Goal: Navigation & Orientation: Find specific page/section

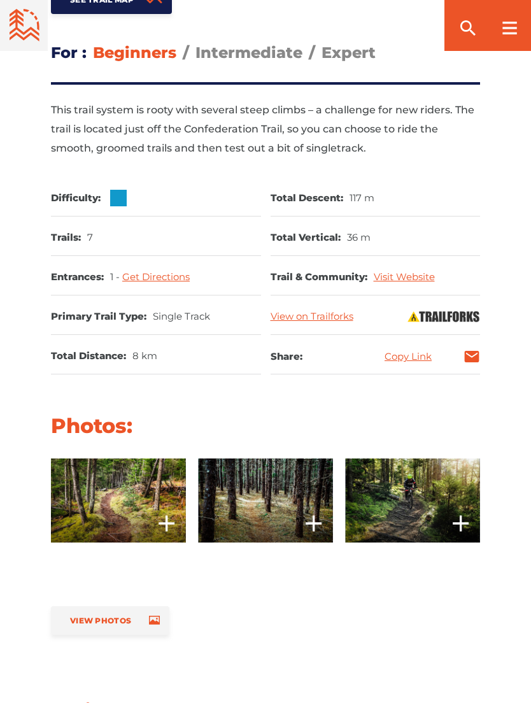
scroll to position [601, 0]
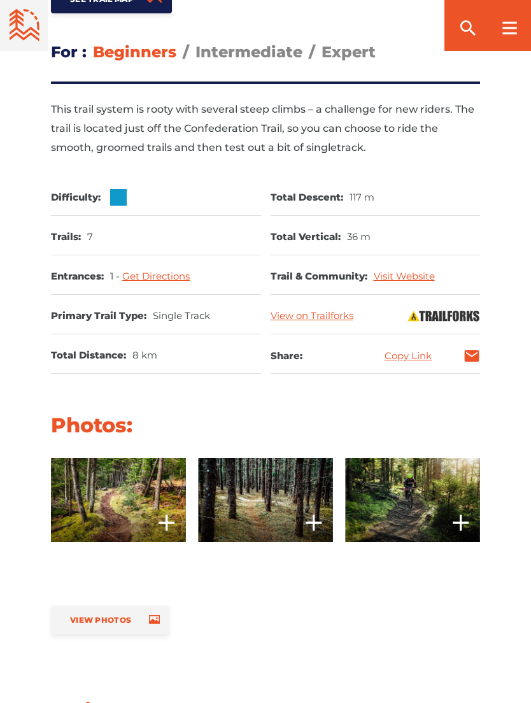
click at [328, 321] on link "View on Trailforks" at bounding box center [312, 316] width 83 height 12
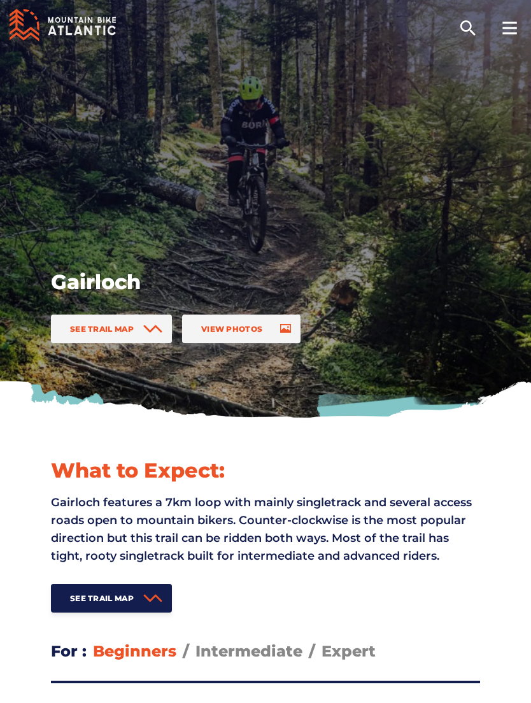
scroll to position [0, 0]
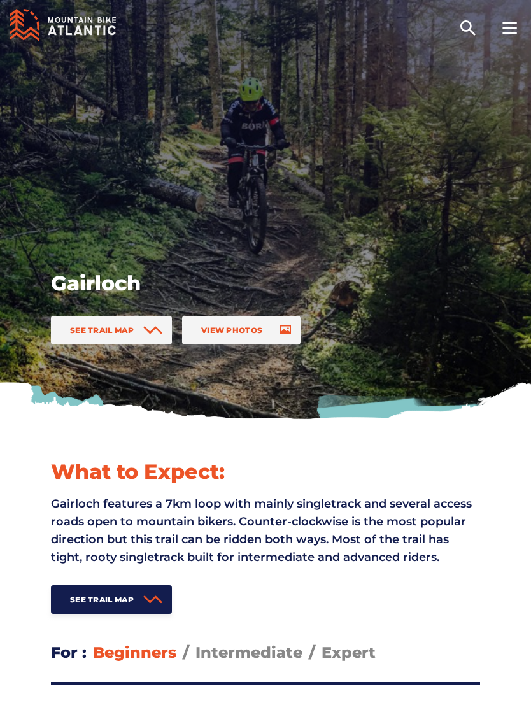
click at [513, 34] on rect at bounding box center [509, 33] width 14 height 2
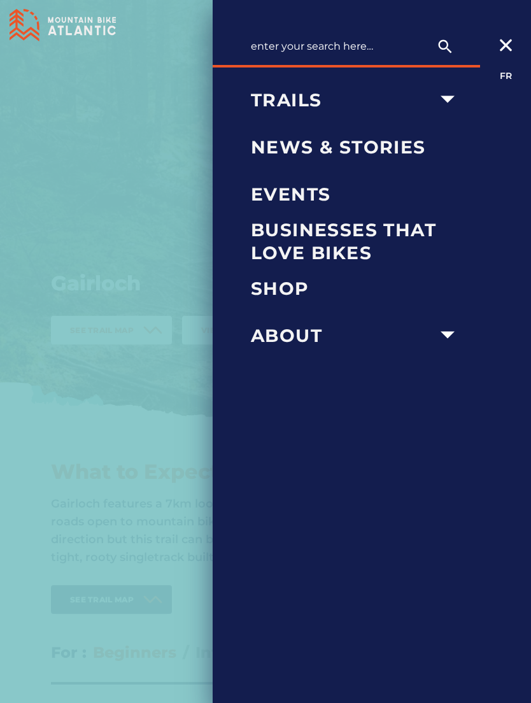
click at [325, 98] on span "Trails" at bounding box center [342, 100] width 182 height 23
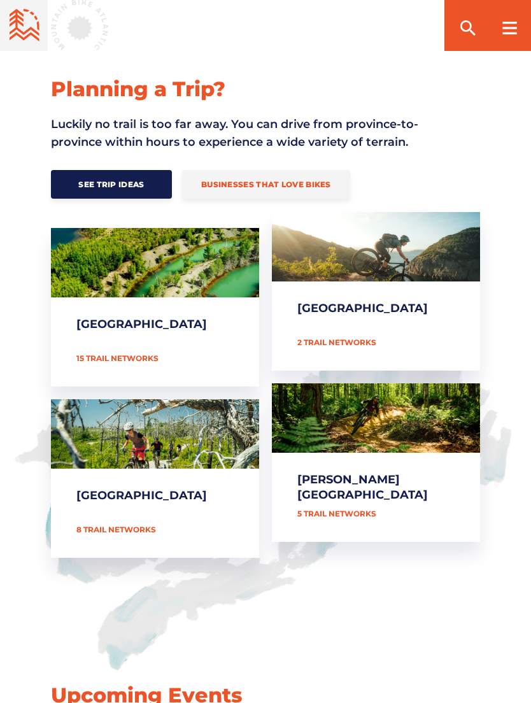
scroll to position [467, 0]
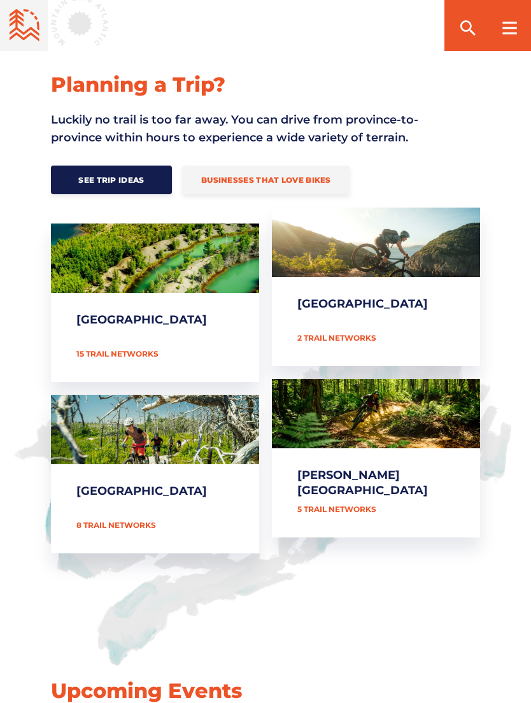
click at [376, 508] on link "[PERSON_NAME][GEOGRAPHIC_DATA]" at bounding box center [376, 458] width 208 height 159
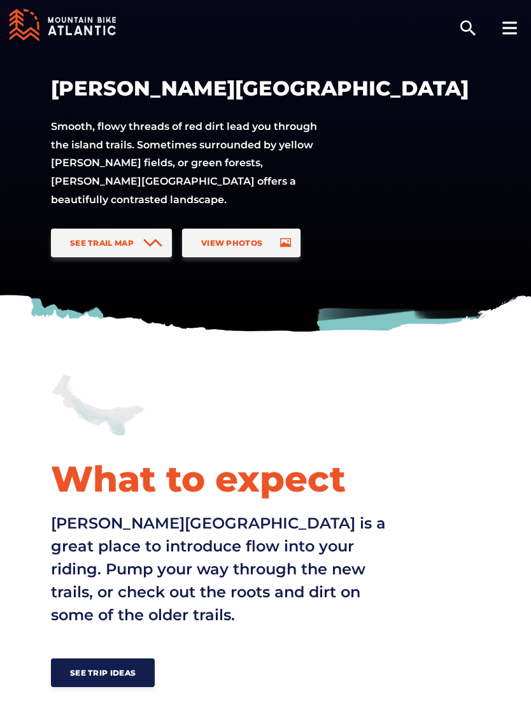
scroll to position [89, 0]
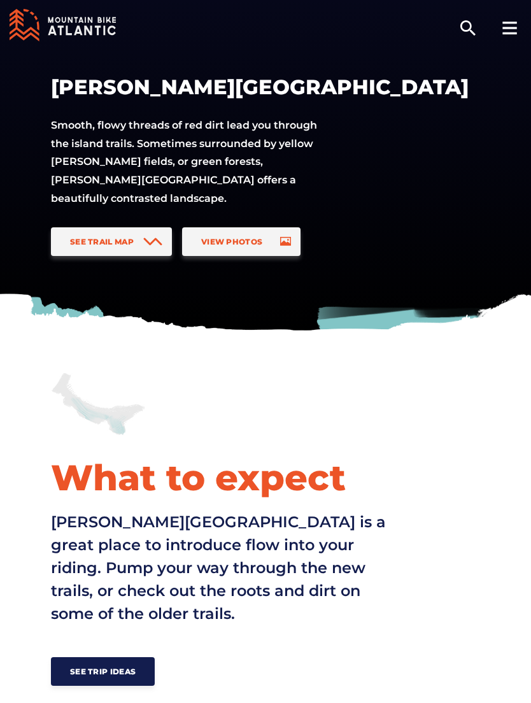
click at [144, 250] on span at bounding box center [152, 241] width 19 height 29
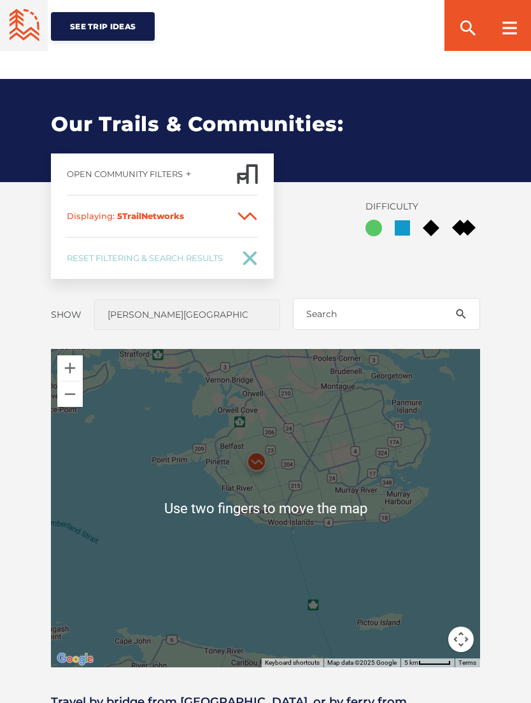
scroll to position [721, 0]
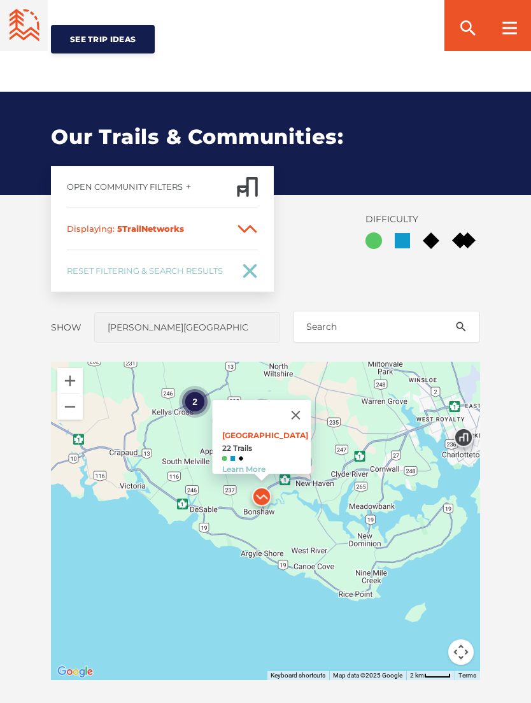
click at [280, 431] on link "[GEOGRAPHIC_DATA]" at bounding box center [265, 436] width 86 height 10
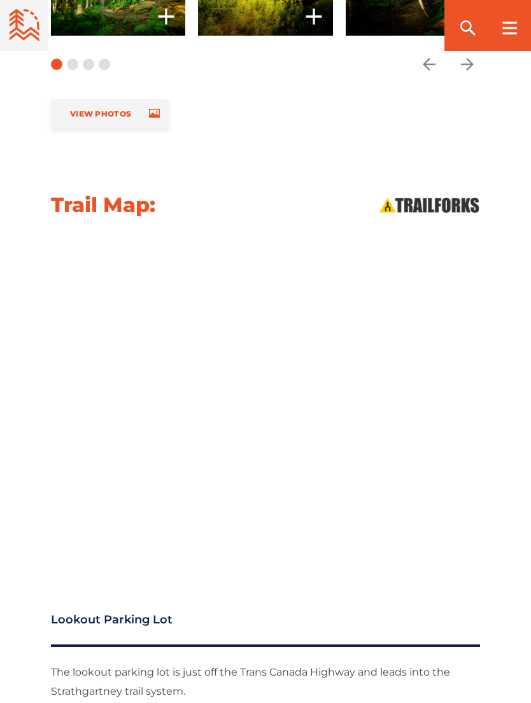
scroll to position [1254, 0]
